Goal: Find contact information: Obtain details needed to contact an individual or organization

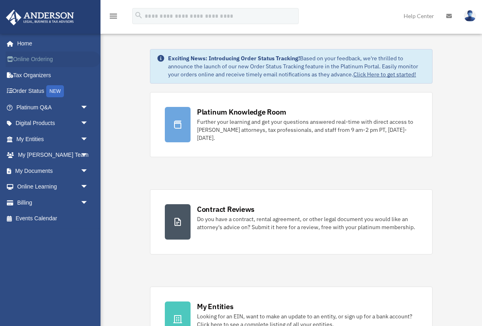
click at [39, 59] on link "Online Ordering" at bounding box center [53, 59] width 95 height 16
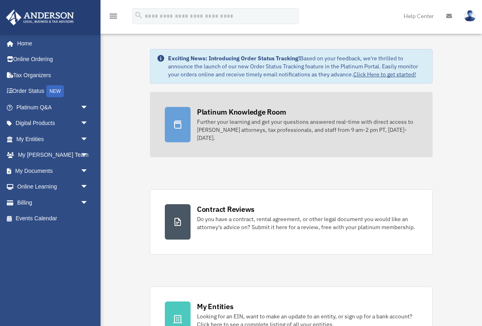
click at [222, 129] on div "Further your learning and get your questions answered real-time with direct acc…" at bounding box center [307, 130] width 221 height 24
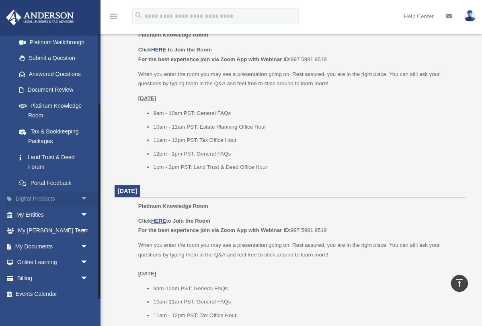
scroll to position [391, 0]
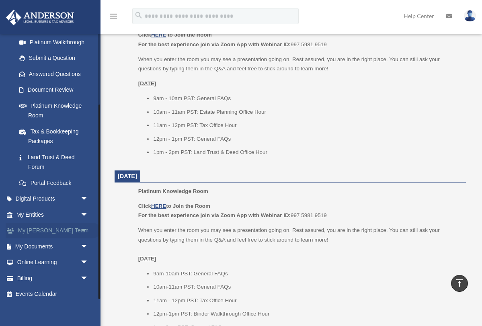
click at [84, 227] on span "arrow_drop_down" at bounding box center [88, 231] width 16 height 16
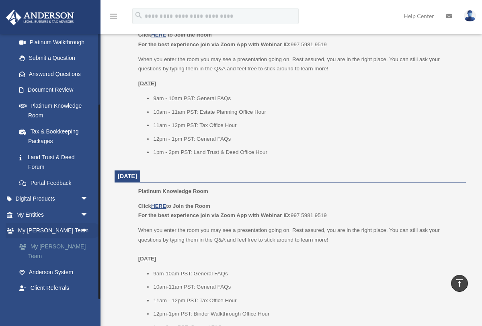
click at [61, 243] on link "My [PERSON_NAME] Team" at bounding box center [55, 251] width 89 height 26
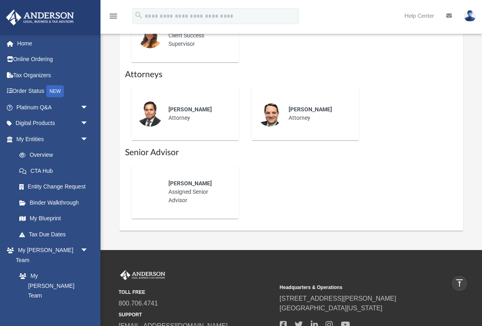
scroll to position [425, 0]
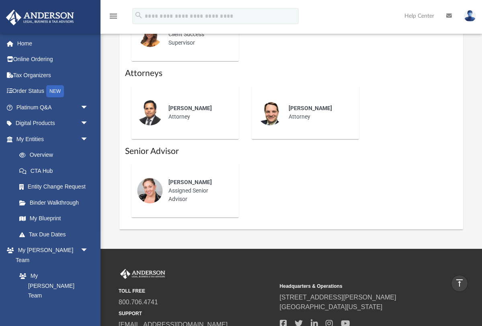
click at [184, 188] on div "Shaena Aguilar Assigned Senior Advisor" at bounding box center [198, 191] width 70 height 37
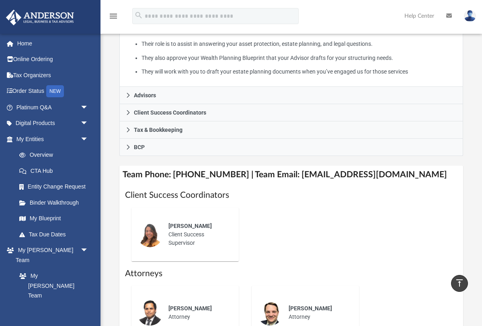
scroll to position [225, 0]
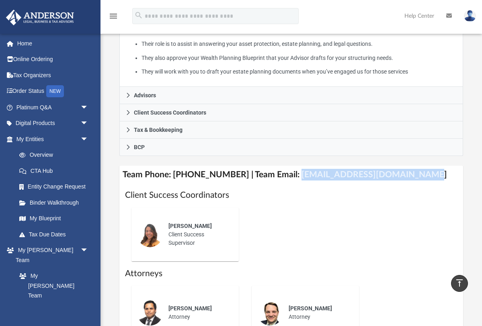
drag, startPoint x: 285, startPoint y: 173, endPoint x: 407, endPoint y: 170, distance: 121.5
click at [407, 170] on h4 "Team Phone: (725) 208-3141 | Team Email: myteam@andersonadvisors.com" at bounding box center [290, 175] width 343 height 18
copy h4 "myteam@andersonadvisors.com"
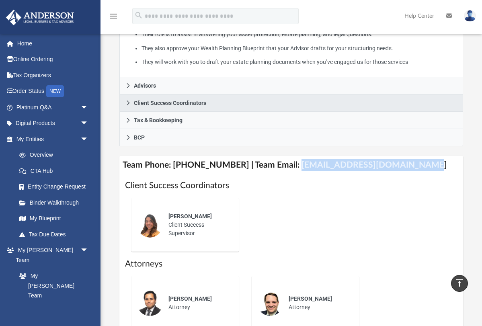
scroll to position [242, 0]
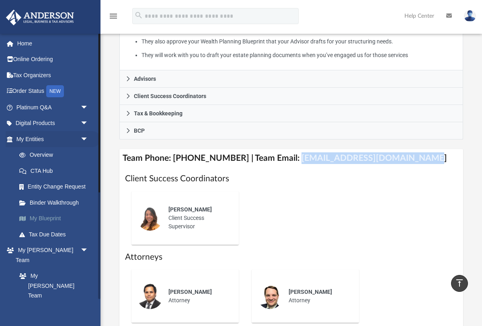
click at [39, 217] on link "My Blueprint" at bounding box center [55, 219] width 89 height 16
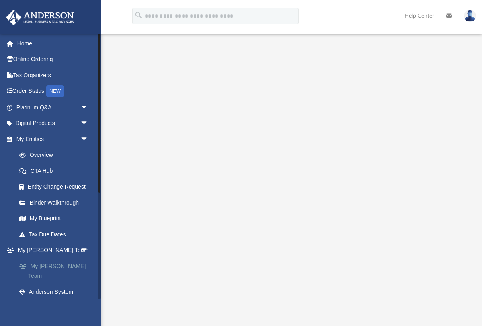
click at [53, 263] on link "My [PERSON_NAME] Team" at bounding box center [55, 271] width 89 height 26
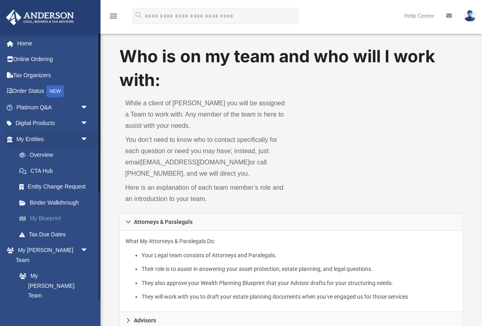
click at [43, 217] on link "My Blueprint" at bounding box center [55, 219] width 89 height 16
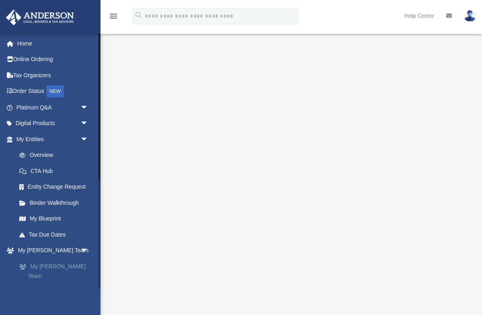
click at [53, 264] on link "My [PERSON_NAME] Team" at bounding box center [55, 271] width 89 height 26
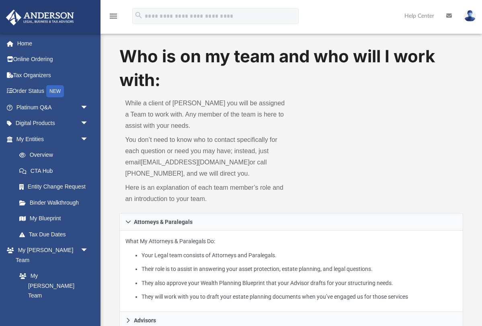
click at [472, 18] on img at bounding box center [470, 16] width 12 height 12
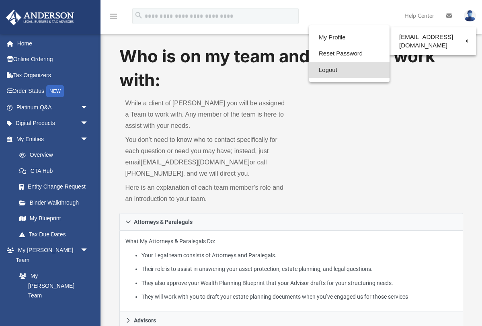
click at [339, 71] on link "Logout" at bounding box center [349, 70] width 80 height 16
